Goal: Transaction & Acquisition: Obtain resource

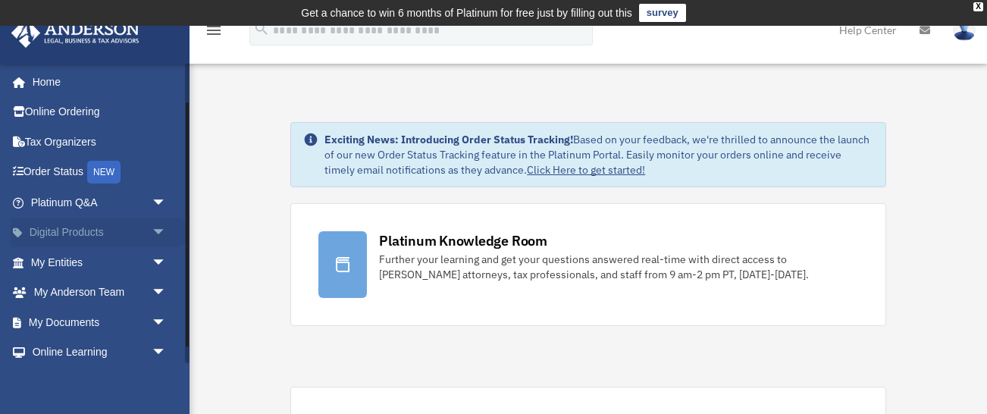
scroll to position [67, 0]
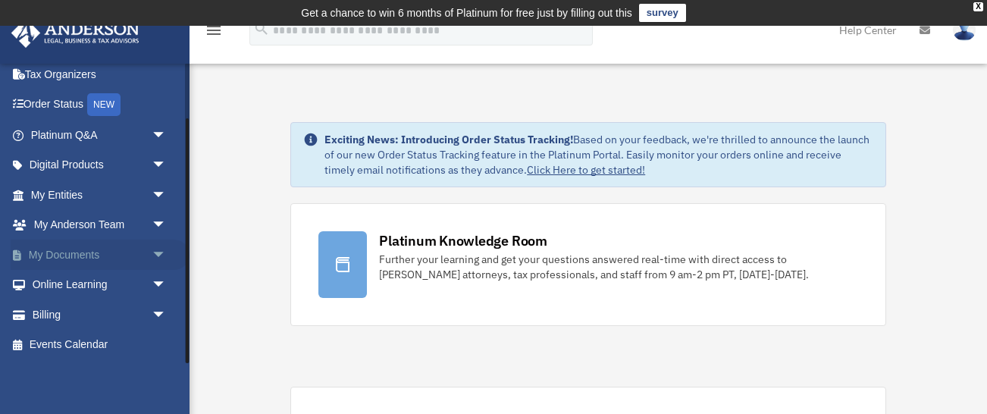
click at [152, 253] on span "arrow_drop_down" at bounding box center [167, 255] width 30 height 31
click at [57, 292] on link "Box" at bounding box center [105, 285] width 168 height 30
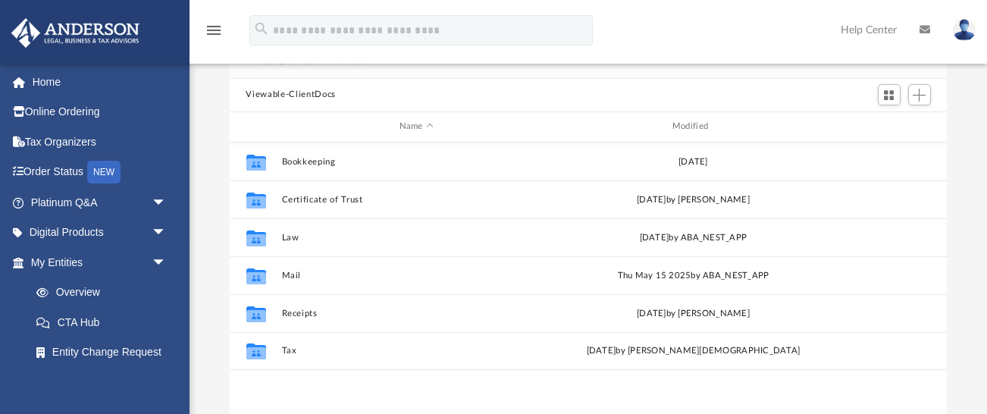
scroll to position [142, 0]
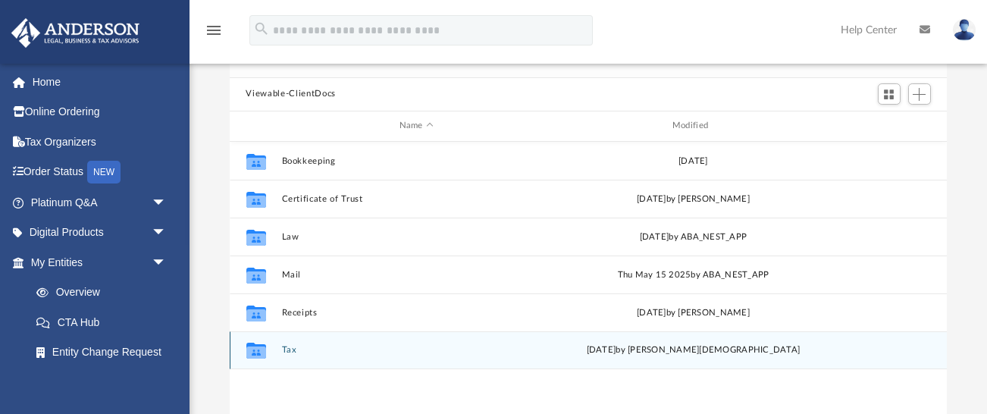
click at [337, 345] on button "Tax" at bounding box center [416, 350] width 270 height 10
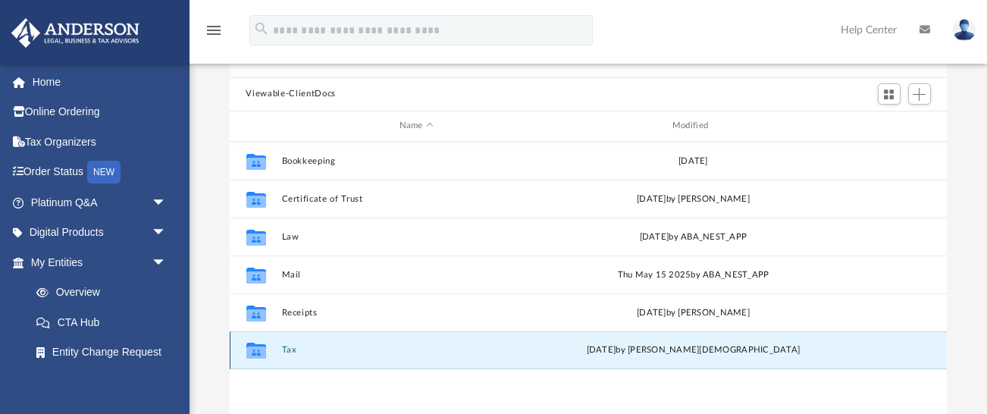
click at [337, 345] on button "Tax" at bounding box center [416, 350] width 270 height 10
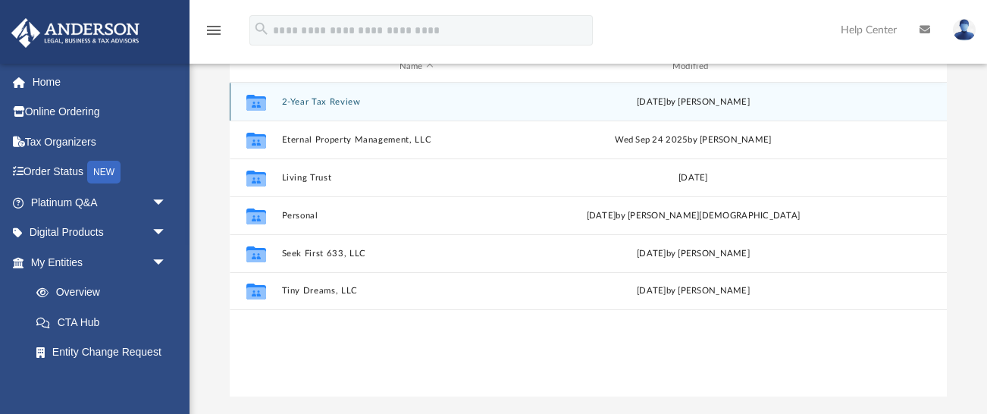
scroll to position [196, 0]
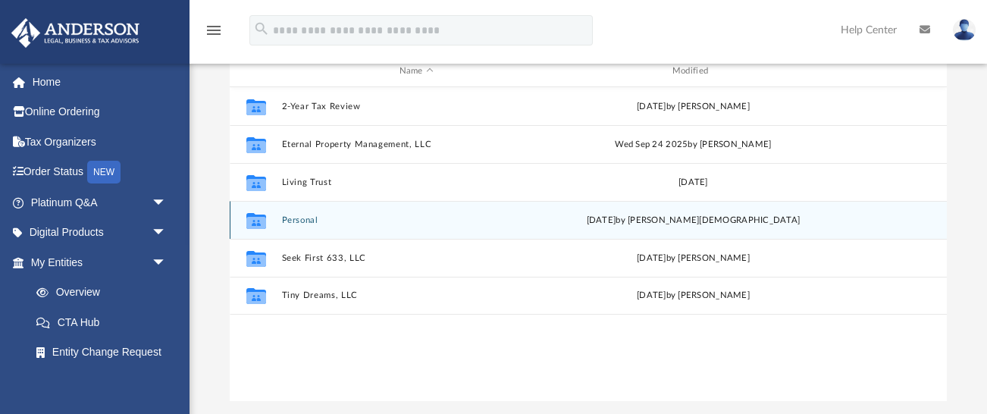
click at [359, 215] on button "Personal" at bounding box center [416, 220] width 270 height 10
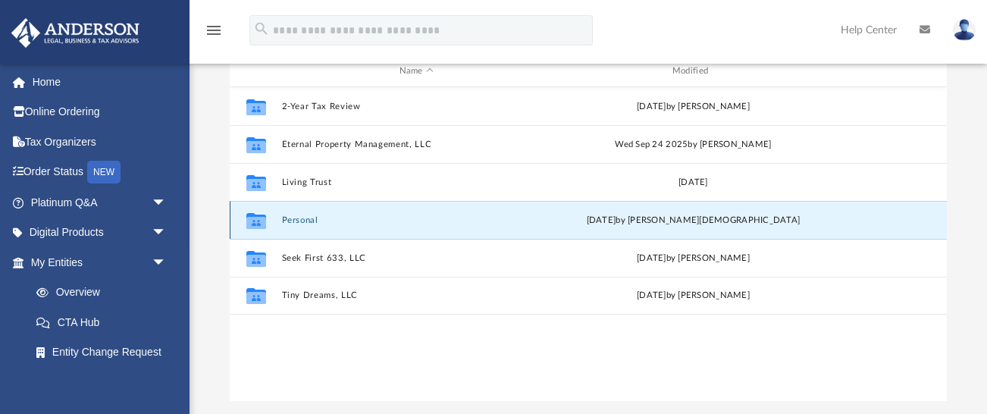
click at [359, 215] on button "Personal" at bounding box center [416, 220] width 270 height 10
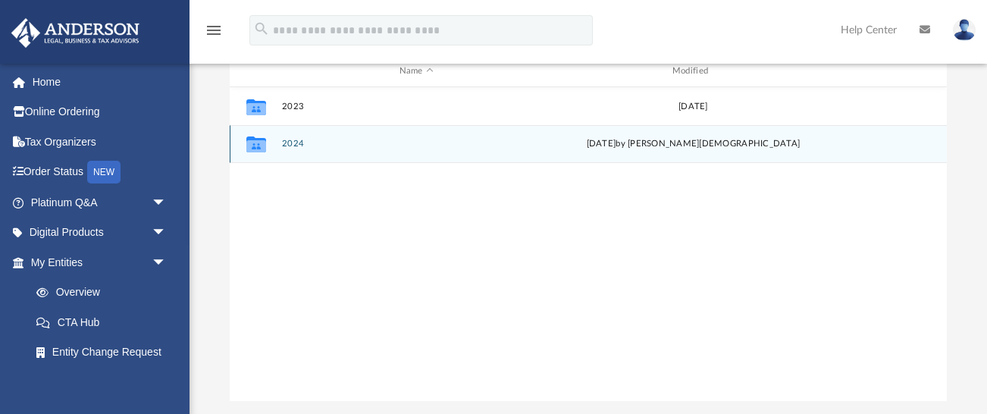
click at [317, 145] on button "2024" at bounding box center [416, 144] width 270 height 10
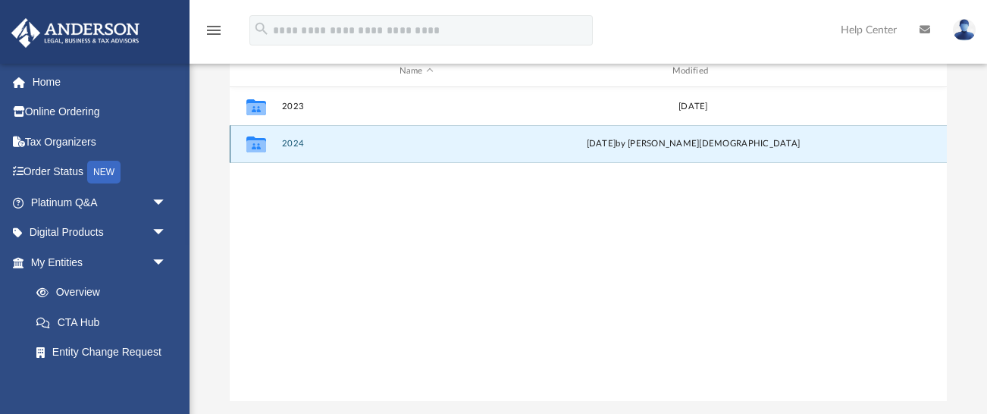
click at [317, 145] on button "2024" at bounding box center [416, 144] width 270 height 10
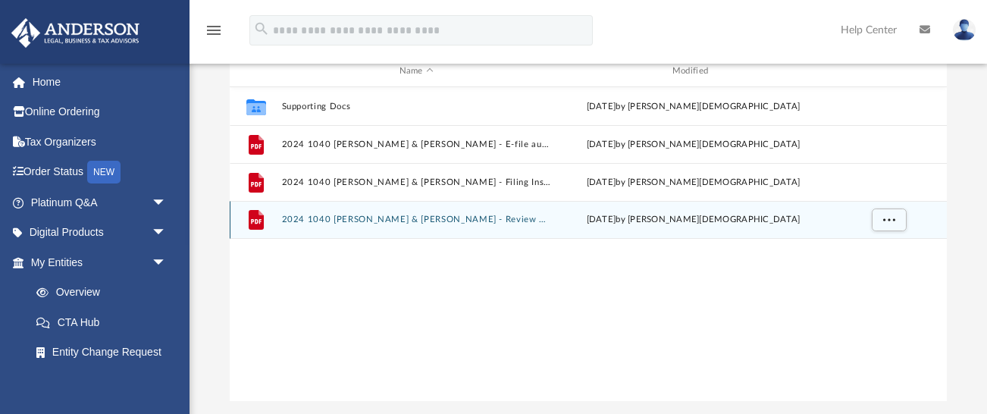
click at [417, 225] on div "File 2024 1040 [PERSON_NAME] & [PERSON_NAME] - Review Copy.pdf [DATE] by [PERSO…" at bounding box center [589, 220] width 718 height 38
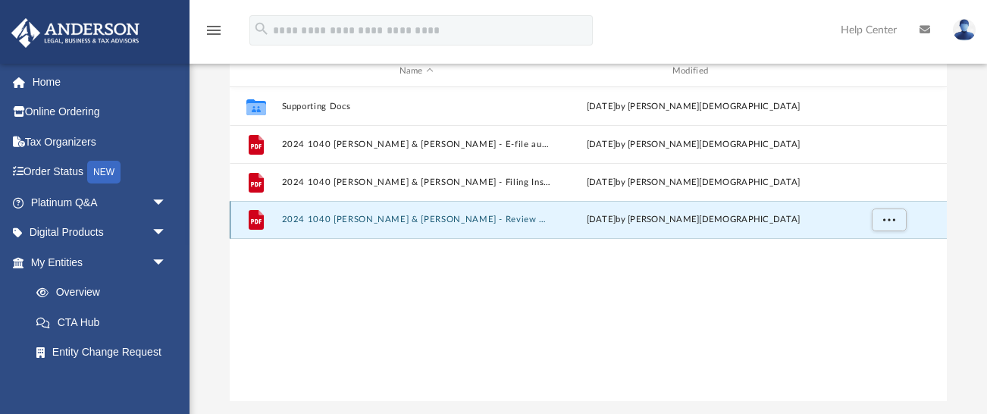
click at [350, 223] on button "2024 1040 [PERSON_NAME] & [PERSON_NAME] - Review Copy.pdf" at bounding box center [416, 220] width 270 height 10
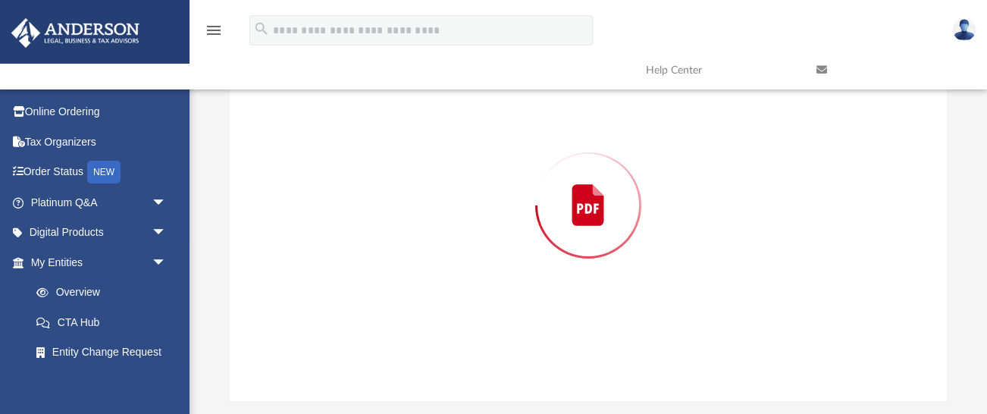
scroll to position [183, 0]
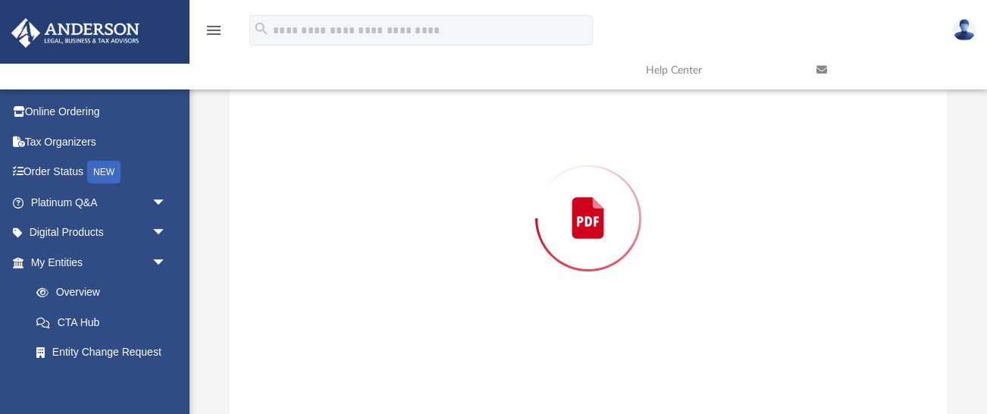
click at [350, 223] on div "Preview" at bounding box center [589, 218] width 718 height 391
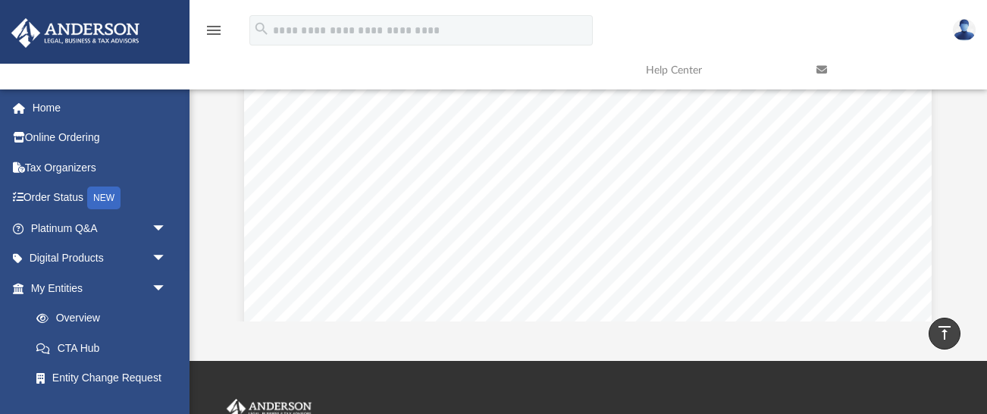
scroll to position [16792, 0]
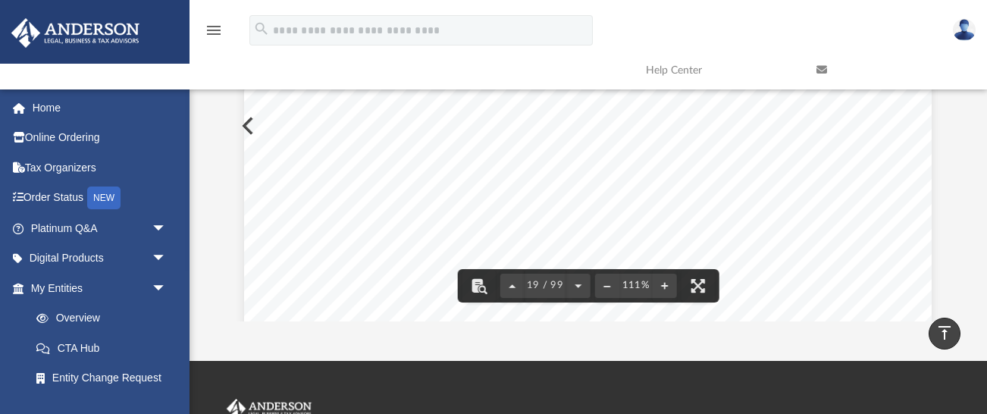
click at [421, 295] on div "Attachment Sequence No. Department of the Treasury Internal Revenue Service 419…" at bounding box center [588, 21] width 688 height 890
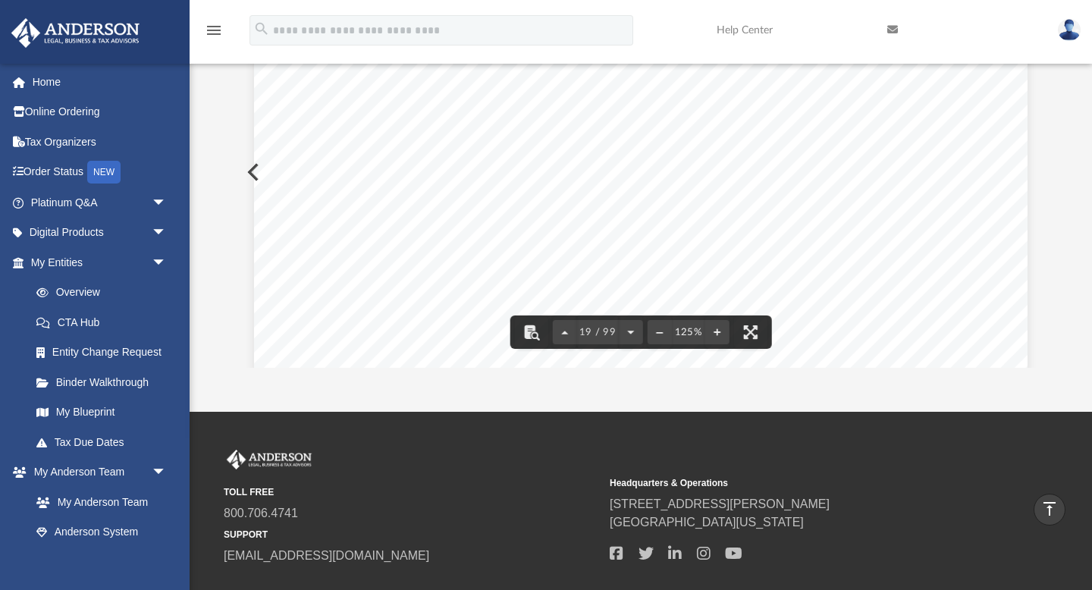
scroll to position [18329, 0]
click at [533, 331] on button "File preview" at bounding box center [531, 331] width 33 height 33
click at [600, 240] on div "Attachment Sequence No. Department of the Treasury Internal Revenue Service 419…" at bounding box center [640, 503] width 773 height 1001
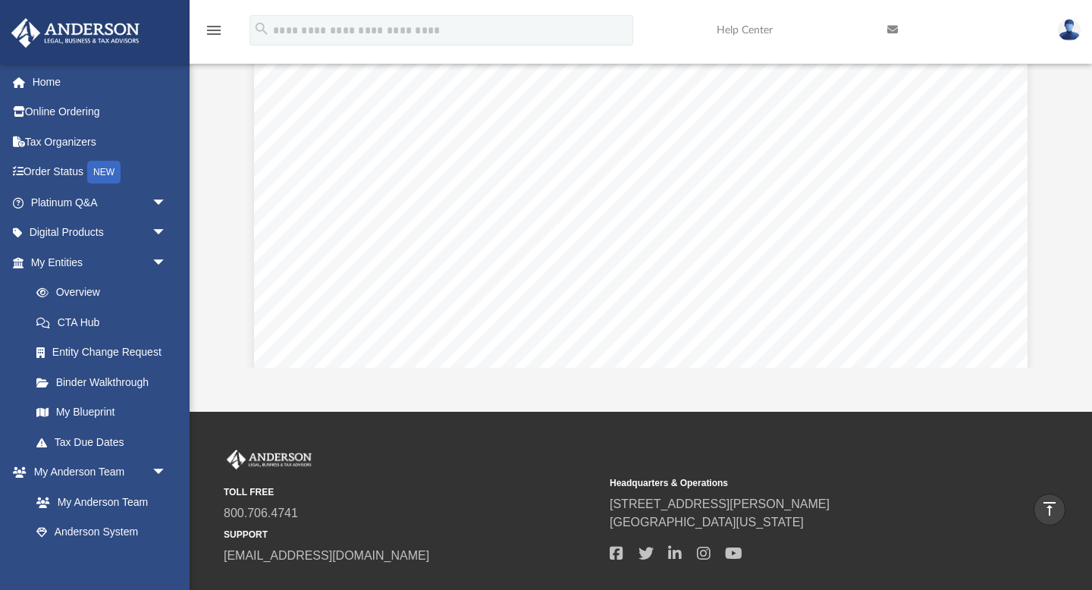
scroll to position [0, 0]
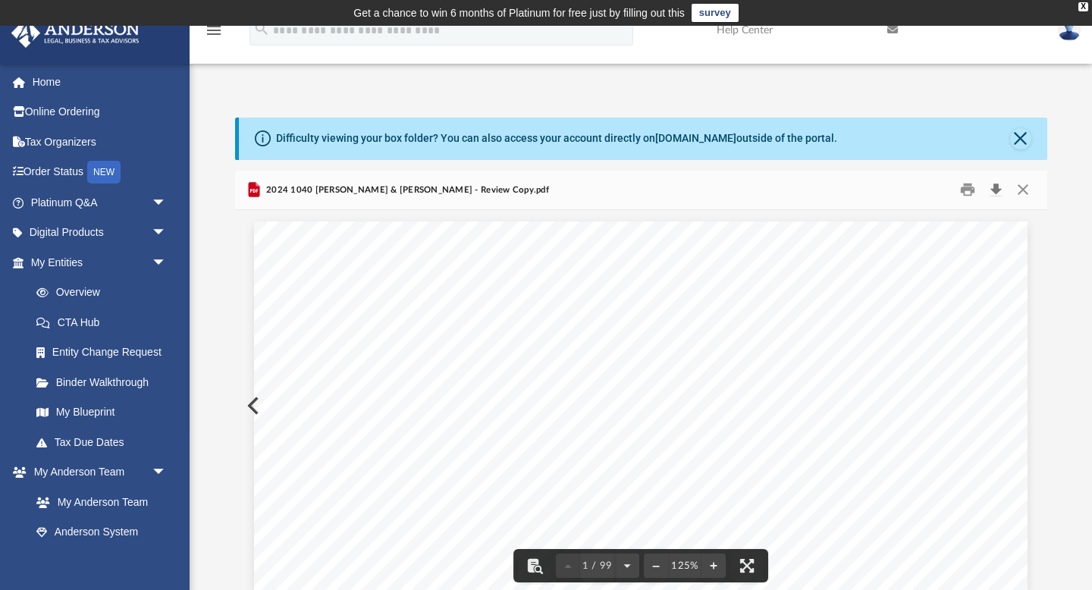
click at [986, 193] on button "Download" at bounding box center [996, 190] width 27 height 24
